Goal: Information Seeking & Learning: Understand process/instructions

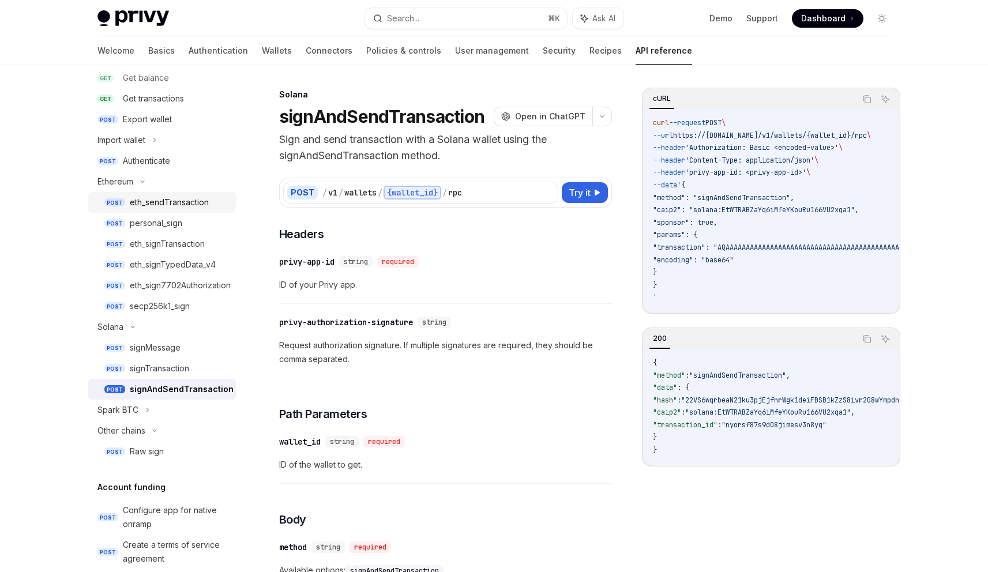
click at [170, 201] on div "eth_sendTransaction" at bounding box center [169, 203] width 79 height 14
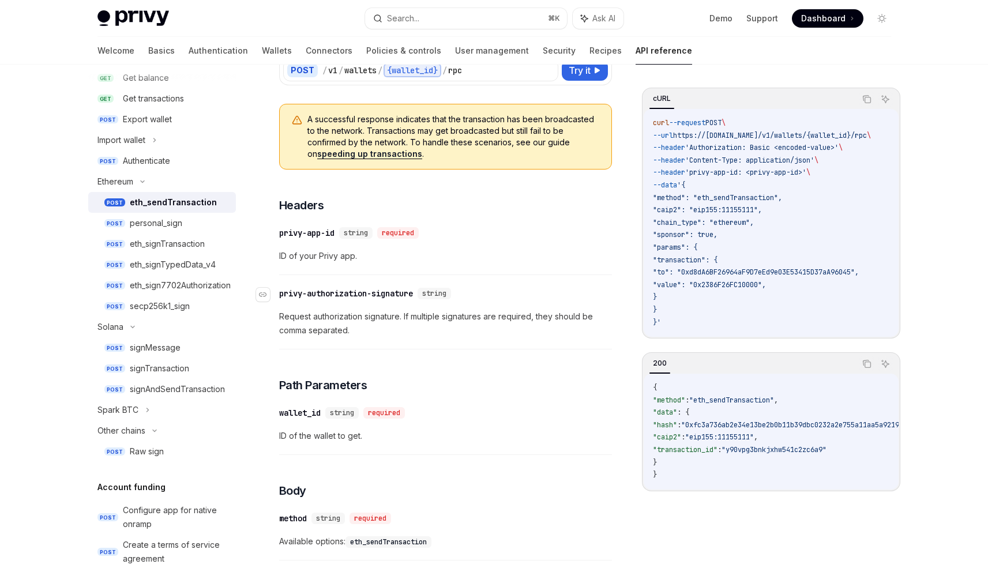
scroll to position [292, 0]
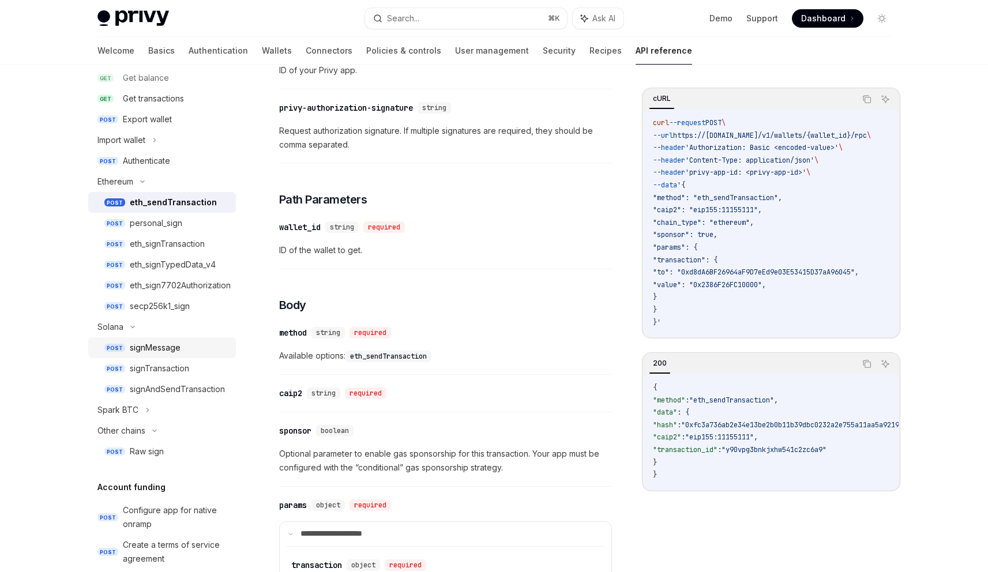
click at [145, 344] on div "signMessage" at bounding box center [155, 348] width 51 height 14
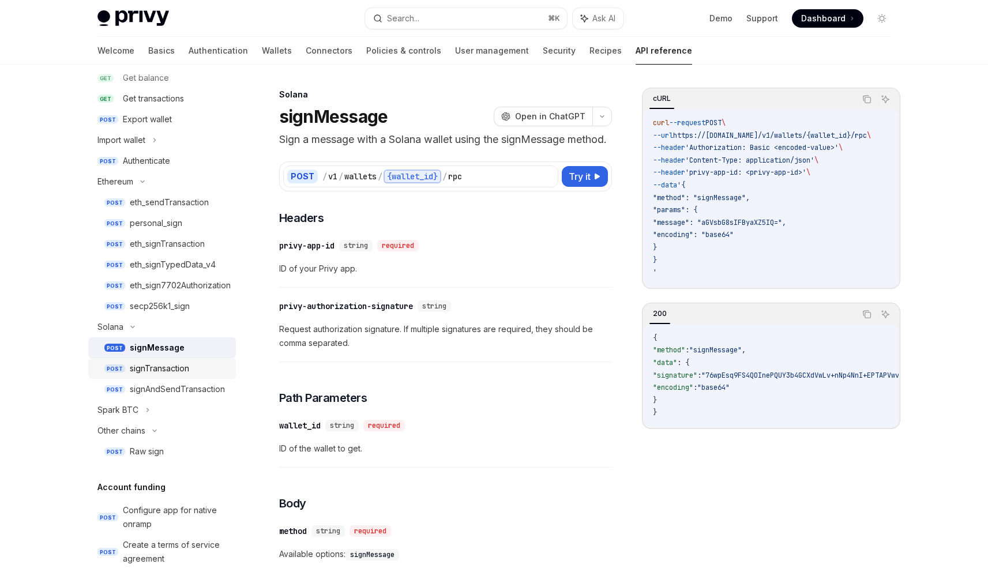
click at [145, 373] on div "signTransaction" at bounding box center [159, 369] width 59 height 14
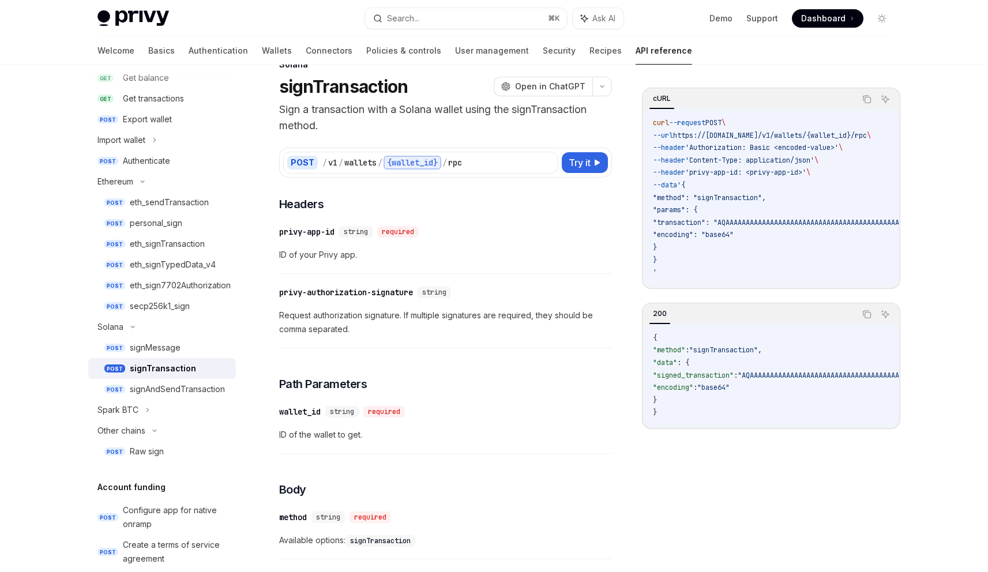
scroll to position [104, 0]
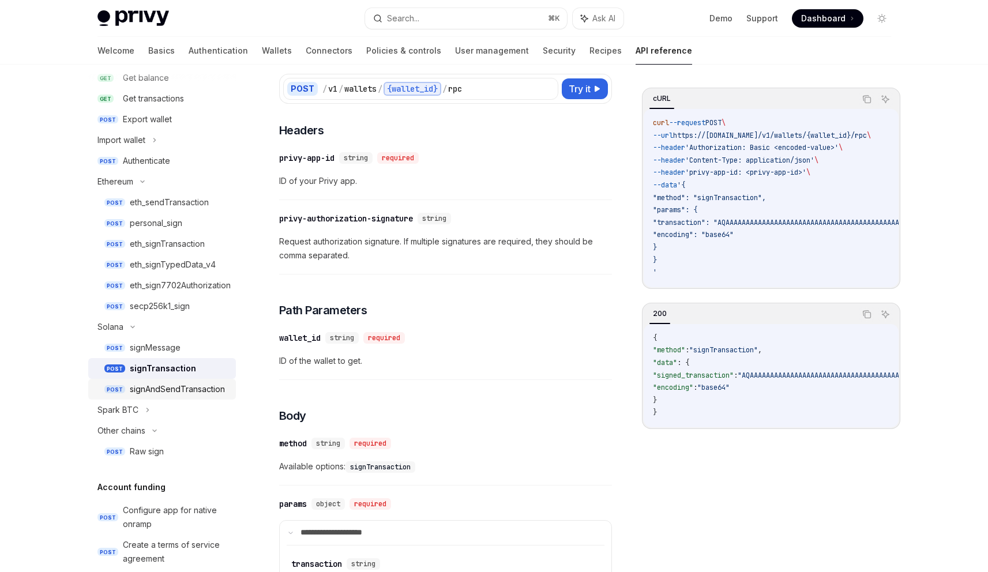
click at [182, 388] on div "signAndSendTransaction" at bounding box center [177, 389] width 95 height 14
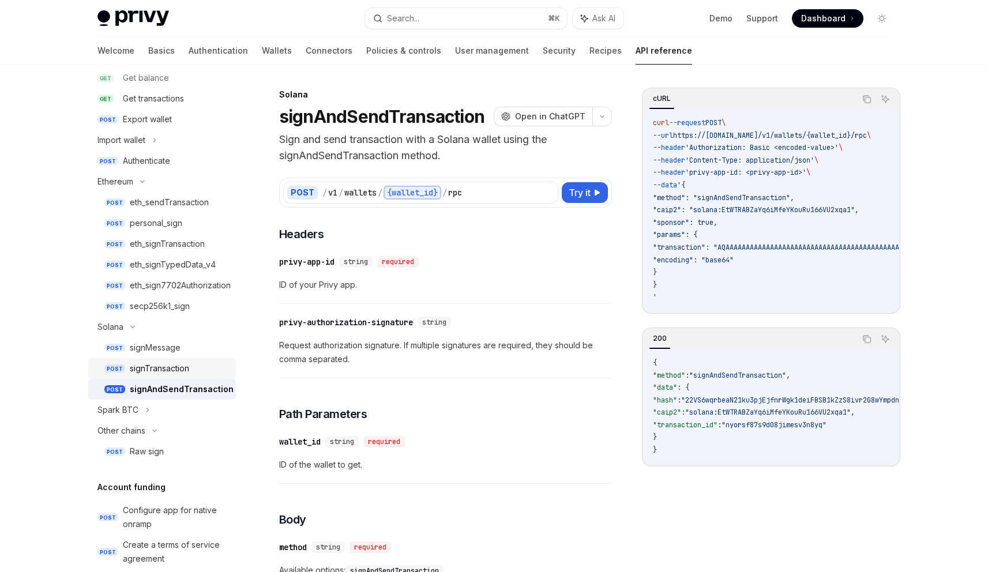
click at [185, 373] on div "signTransaction" at bounding box center [159, 369] width 59 height 14
type textarea "*"
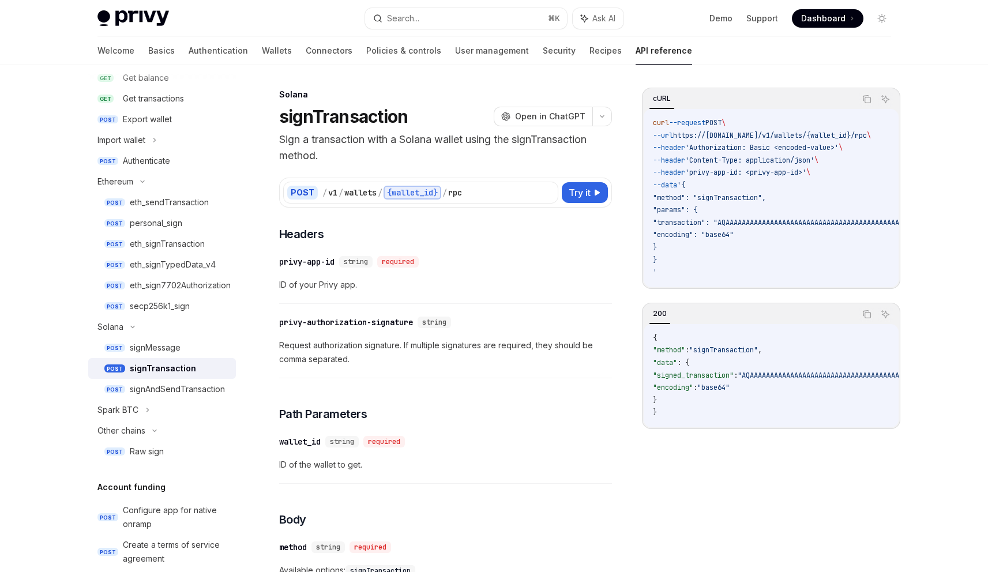
click at [456, 298] on div "​ privy-app-id string required ID of your Privy app." at bounding box center [445, 276] width 333 height 55
